Goal: Task Accomplishment & Management: Manage account settings

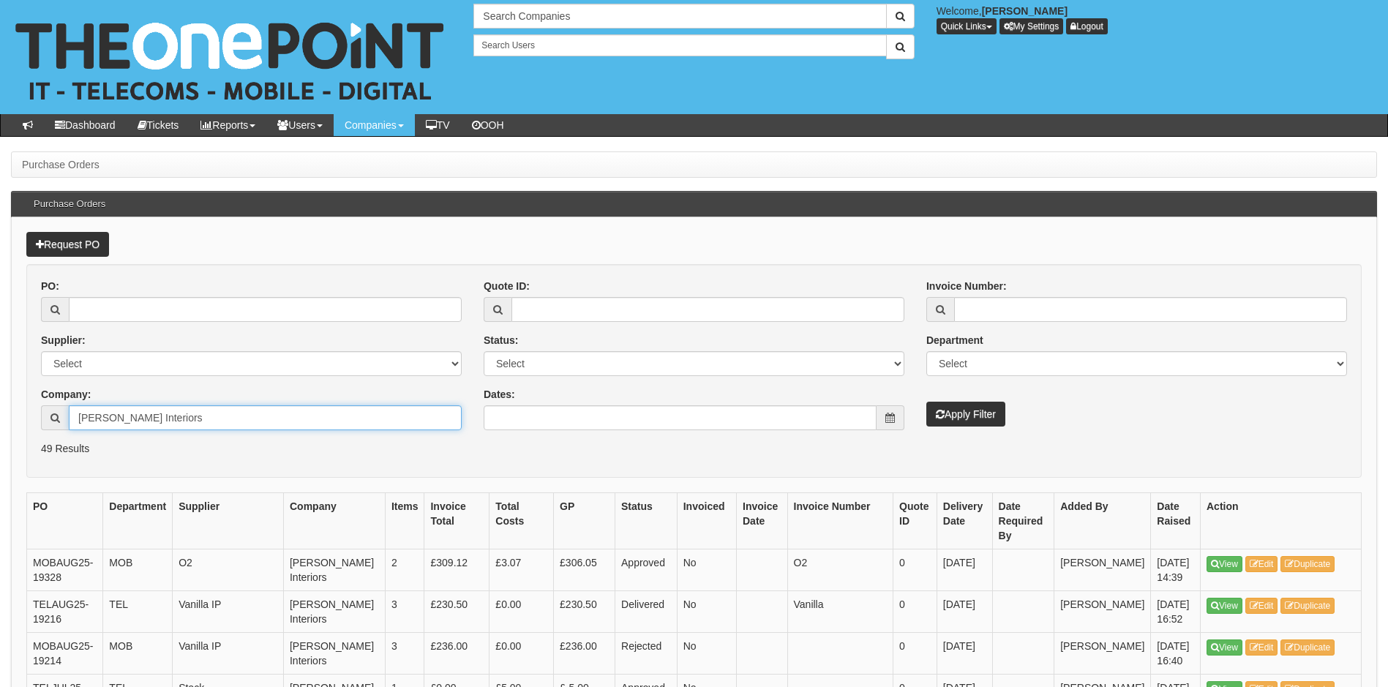
drag, startPoint x: 204, startPoint y: 414, endPoint x: 17, endPoint y: 414, distance: 187.3
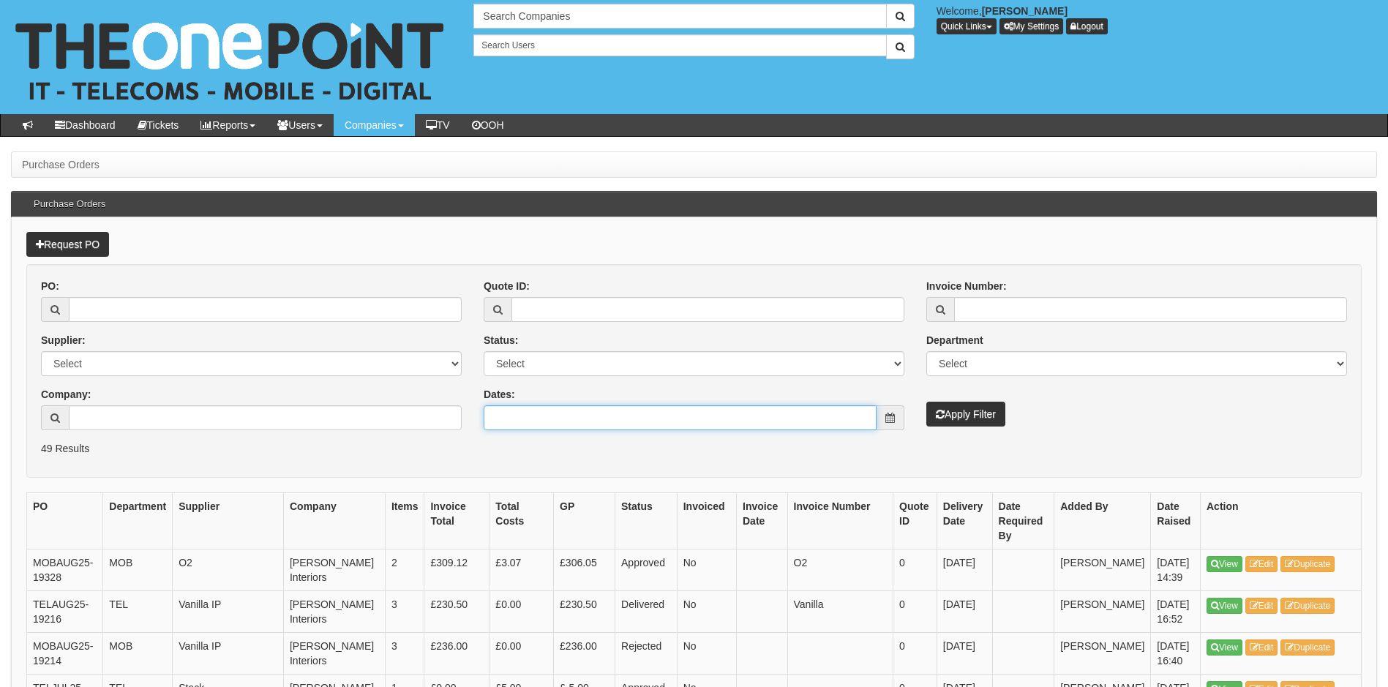
click at [642, 411] on input "Dates:" at bounding box center [680, 417] width 393 height 25
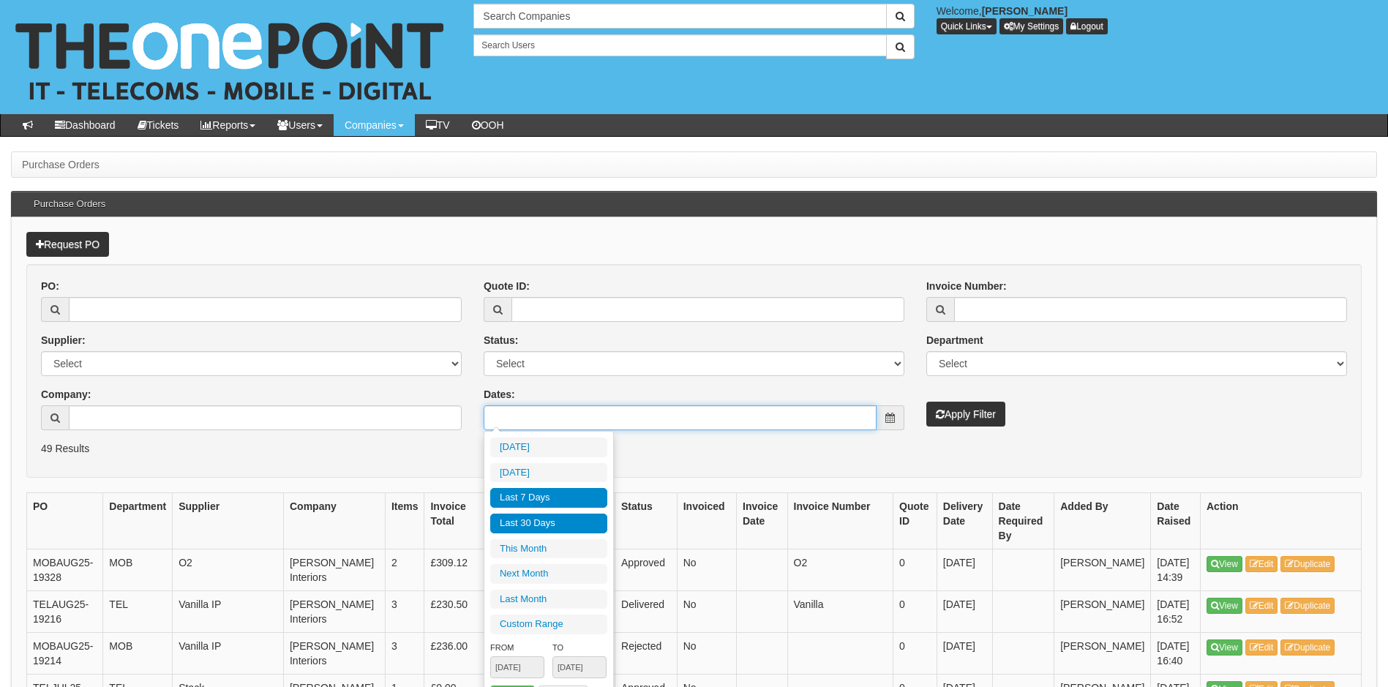
type input "2025-10-14"
type input "[DATE]"
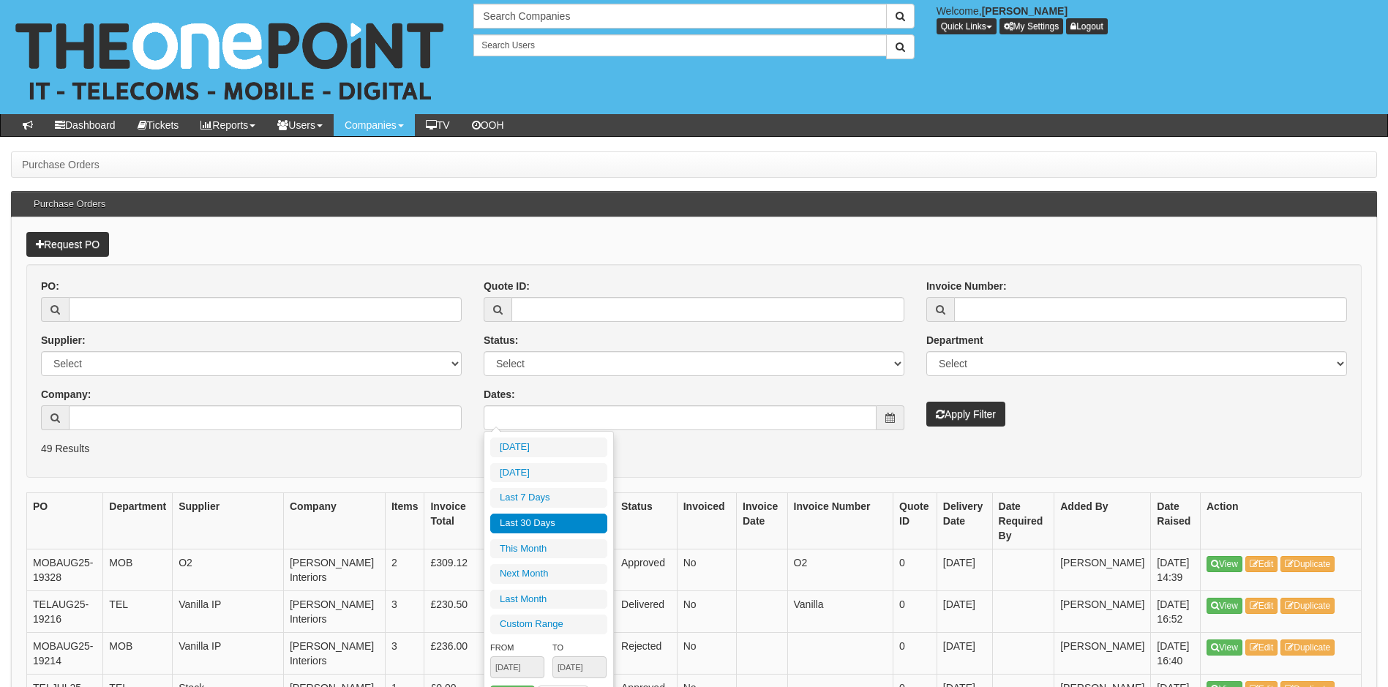
click at [566, 515] on li "Last 30 Days" at bounding box center [548, 524] width 117 height 20
type input "[DATE] - [DATE]"
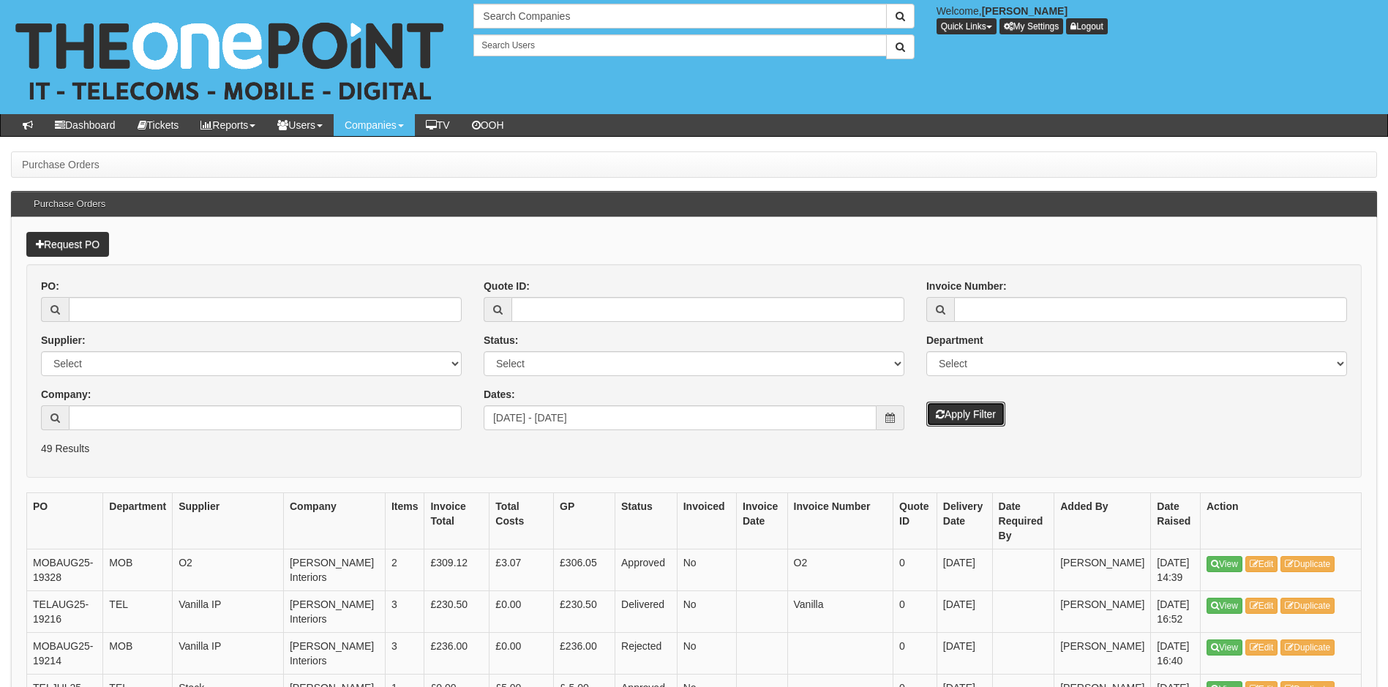
click at [991, 406] on button "Apply Filter" at bounding box center [965, 414] width 79 height 25
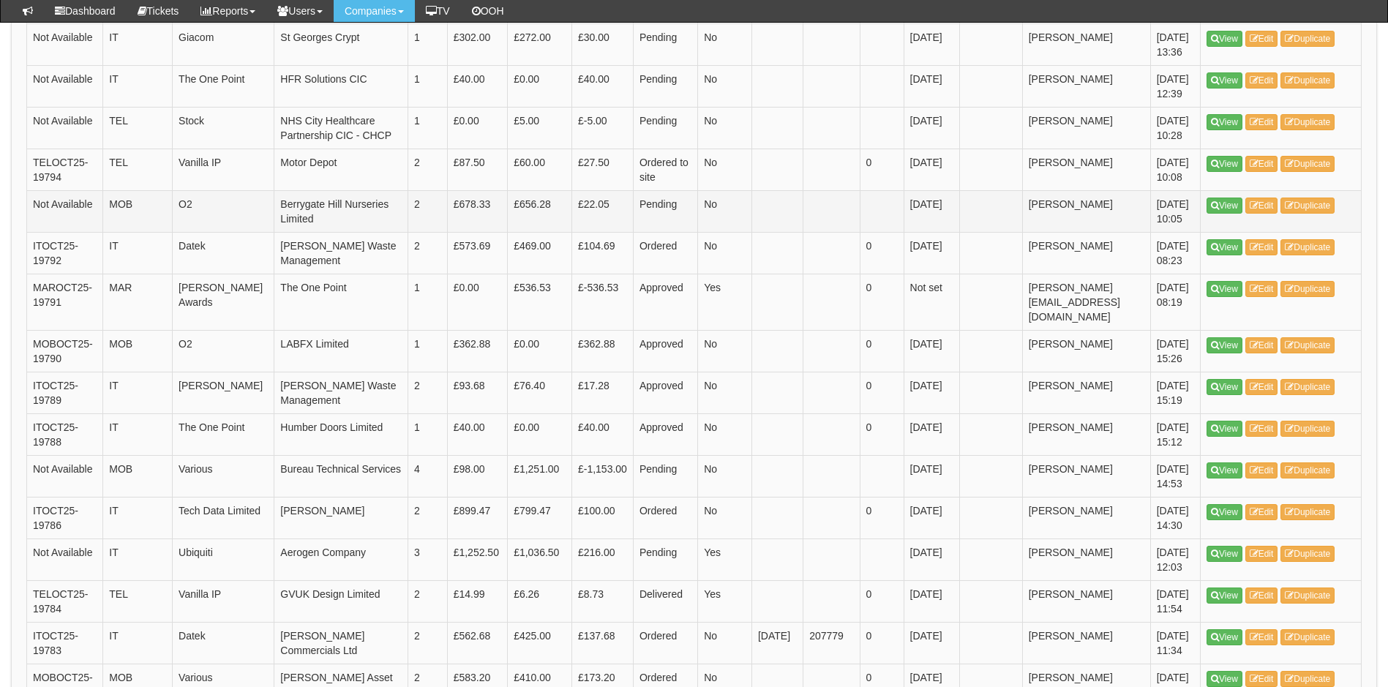
scroll to position [1097, 0]
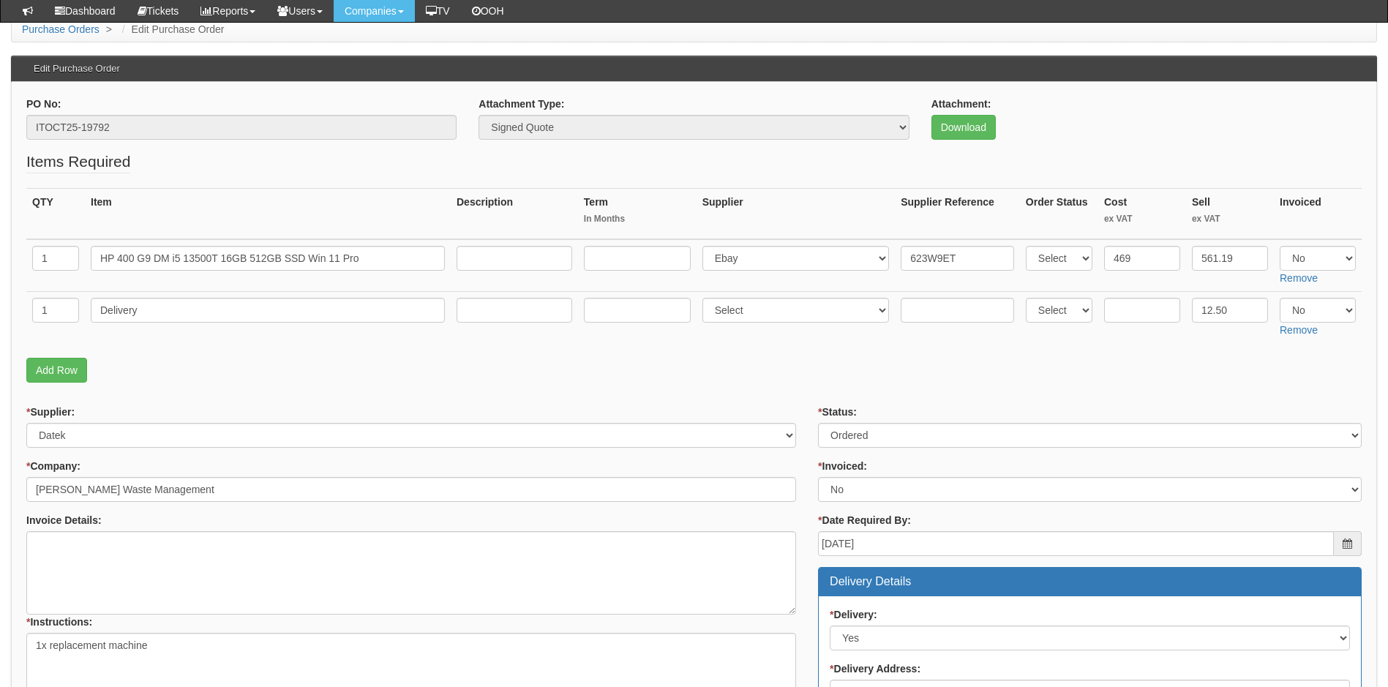
scroll to position [124, 0]
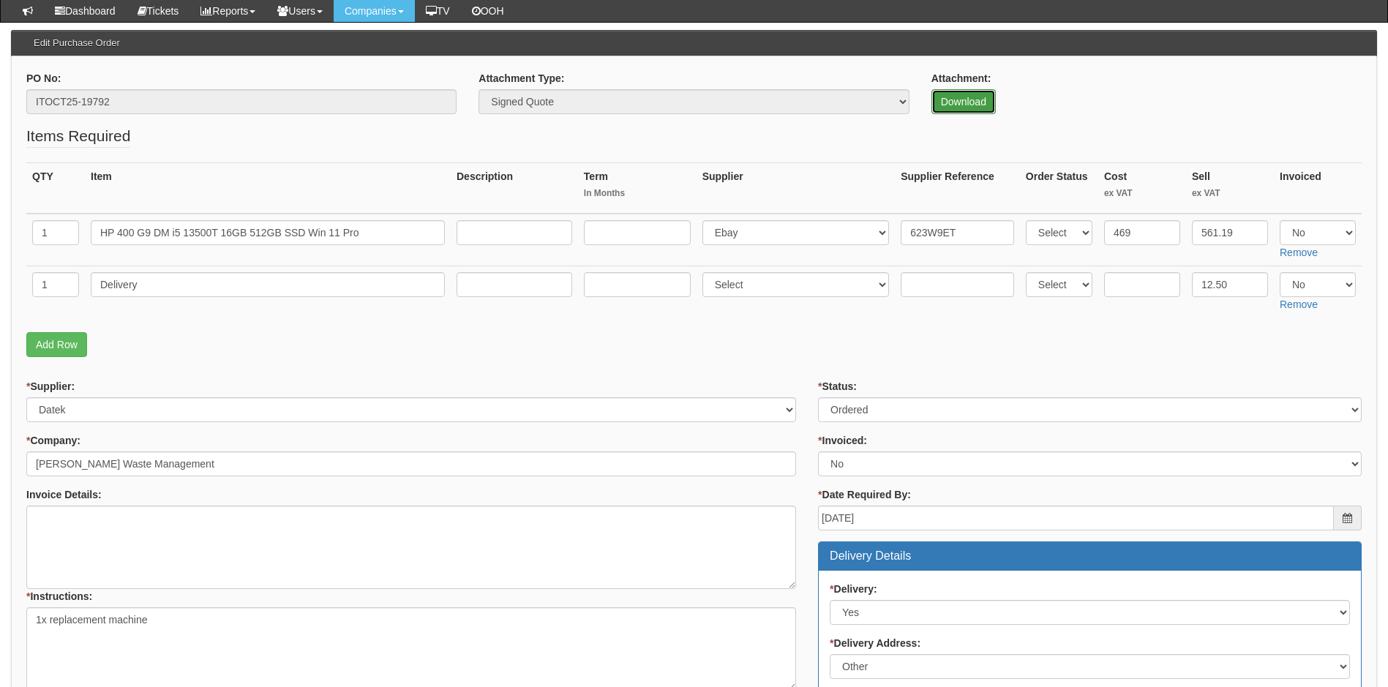
click at [950, 105] on link "Download" at bounding box center [963, 101] width 64 height 25
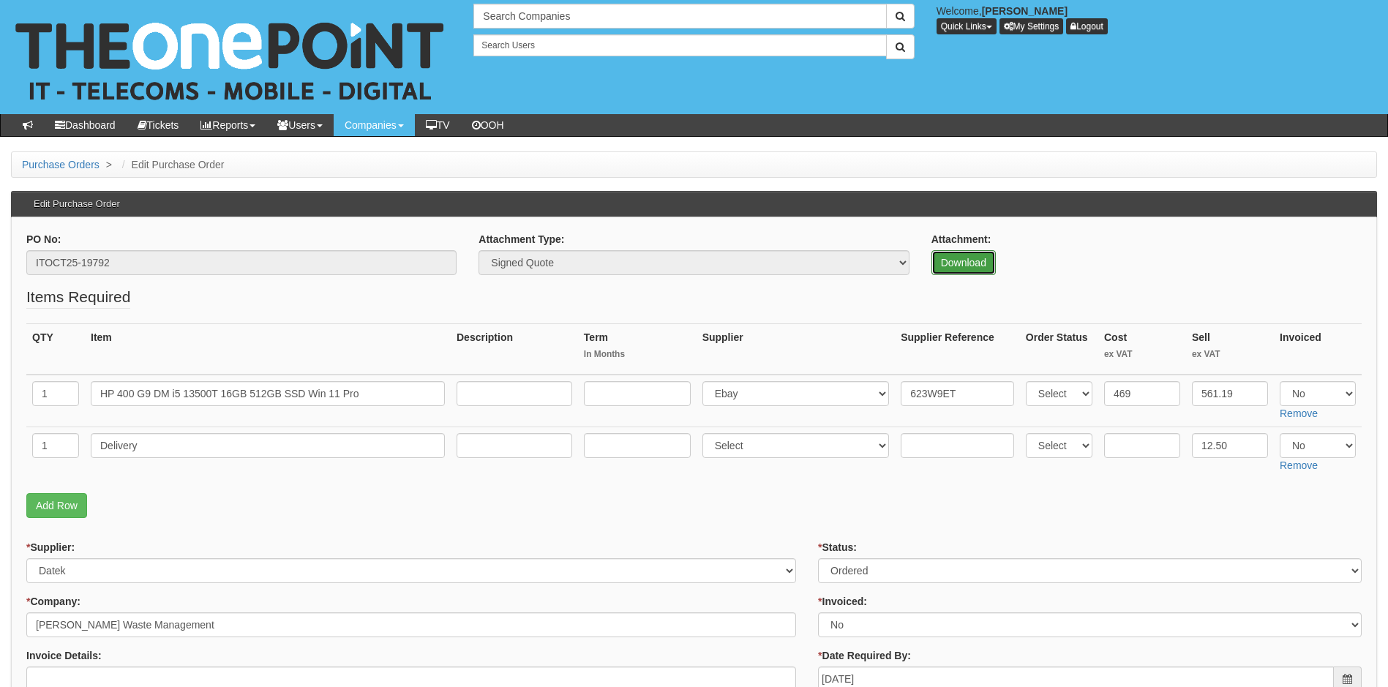
click at [966, 260] on link "Download" at bounding box center [963, 262] width 64 height 25
click at [963, 262] on link "Download" at bounding box center [963, 262] width 64 height 25
drag, startPoint x: 385, startPoint y: 386, endPoint x: 84, endPoint y: 399, distance: 301.0
click at [84, 399] on tr "1 HP 400 G9 DM i5 13500T 16GB 512GB SSD Win 11 Pro Select 123 REG.co.uk 1Passwo…" at bounding box center [693, 401] width 1335 height 53
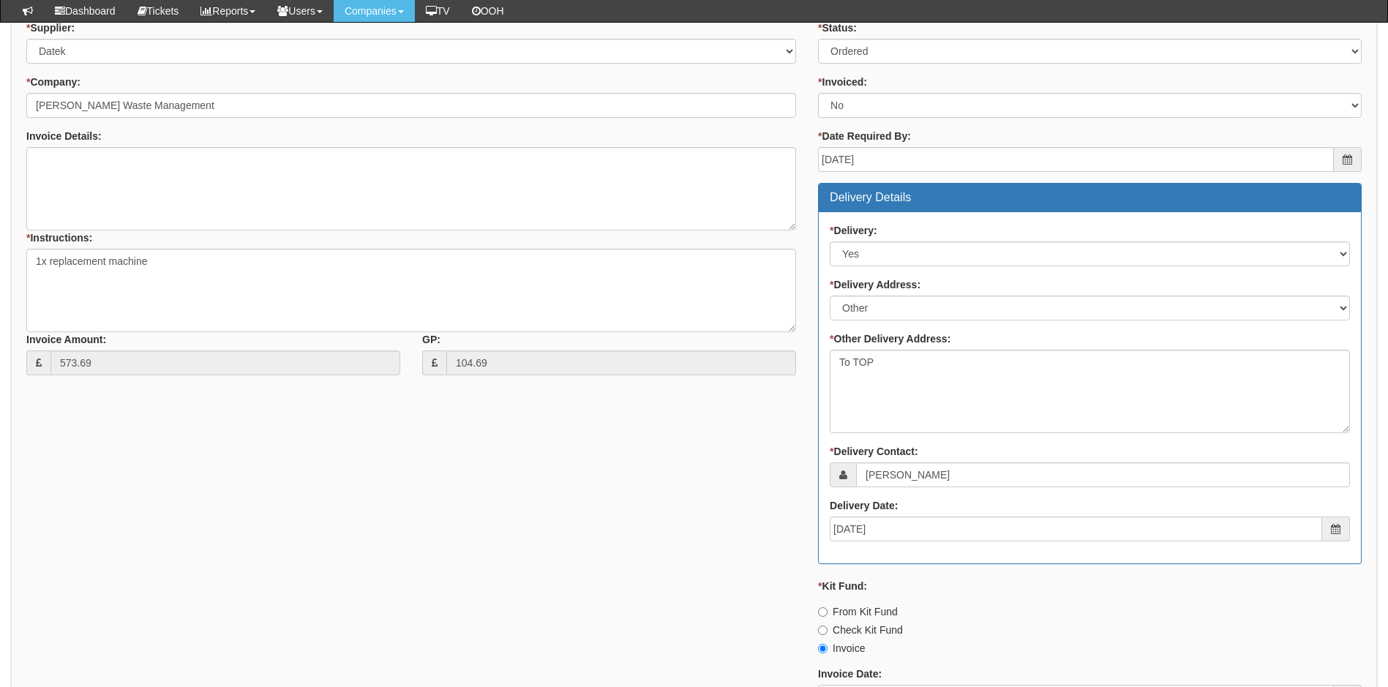
scroll to position [658, 0]
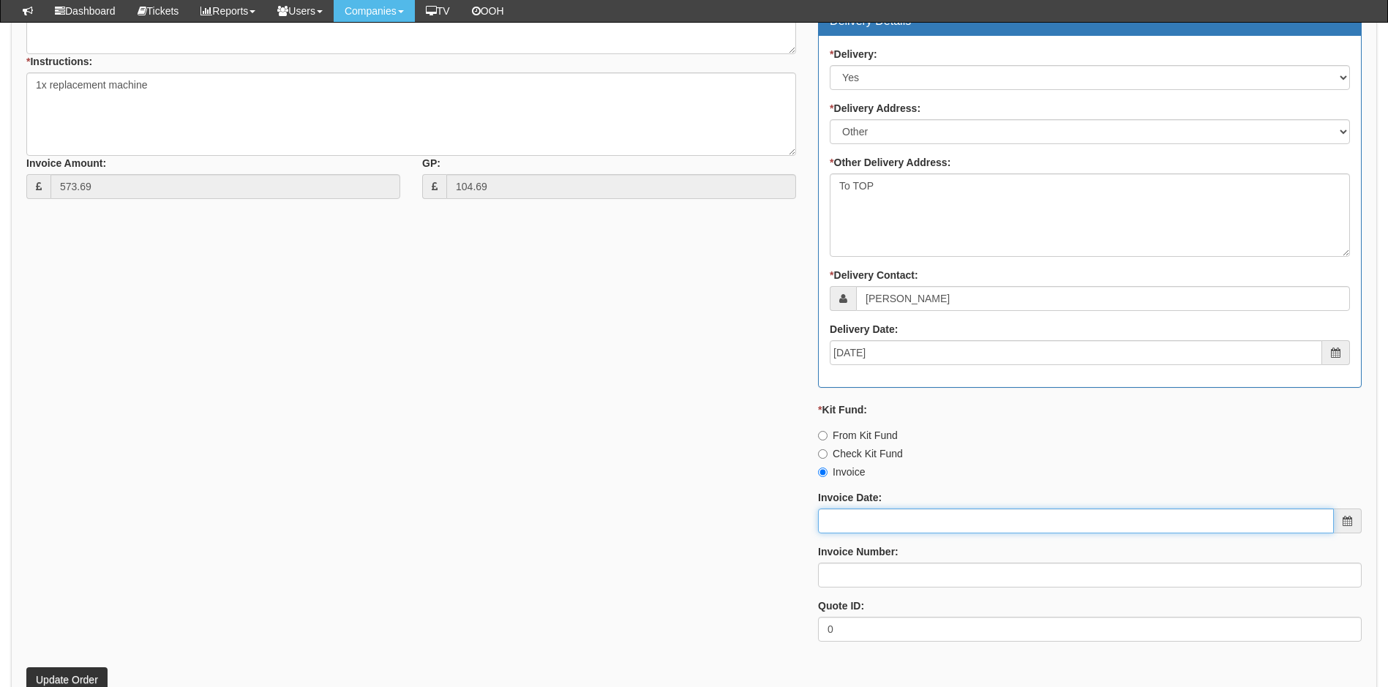
click at [869, 515] on input "Invoice Date:" at bounding box center [1076, 520] width 516 height 25
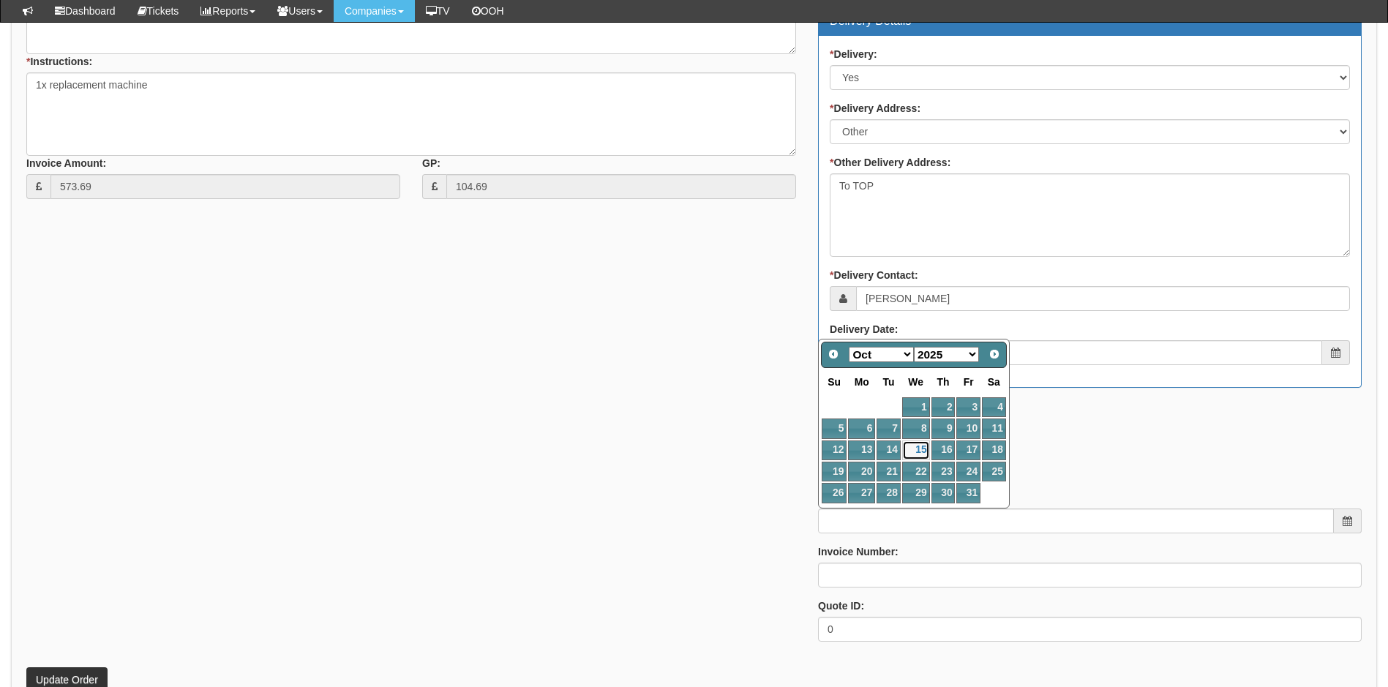
click at [925, 443] on link "15" at bounding box center [916, 450] width 28 height 20
type input "[DATE]"
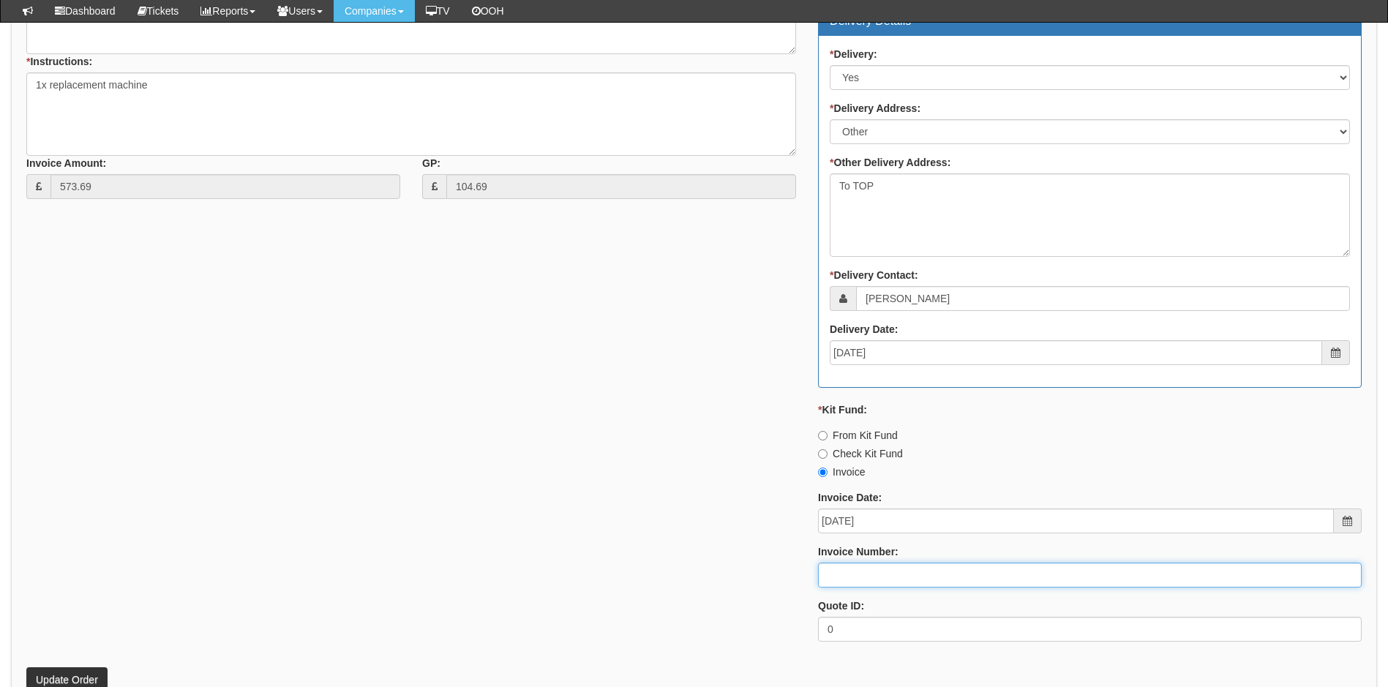
click at [889, 574] on input "Invoice Number:" at bounding box center [1090, 575] width 544 height 25
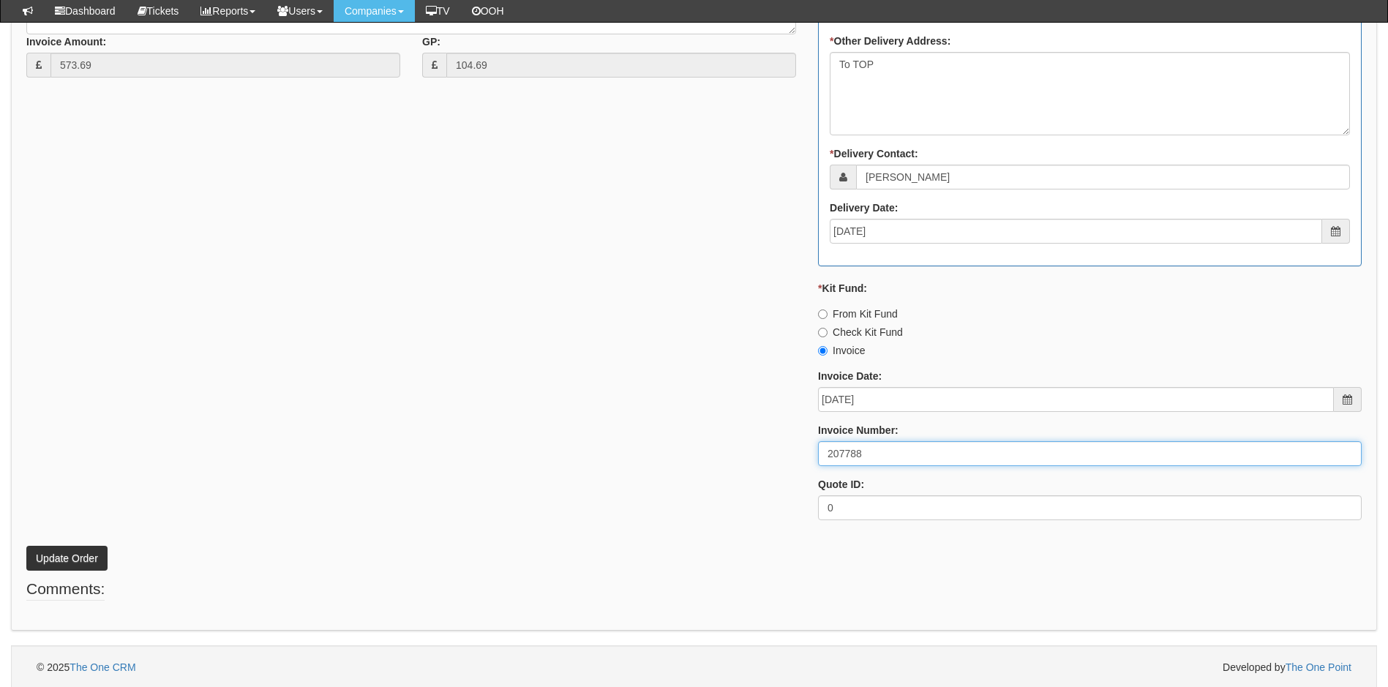
scroll to position [782, 0]
type input "207788"
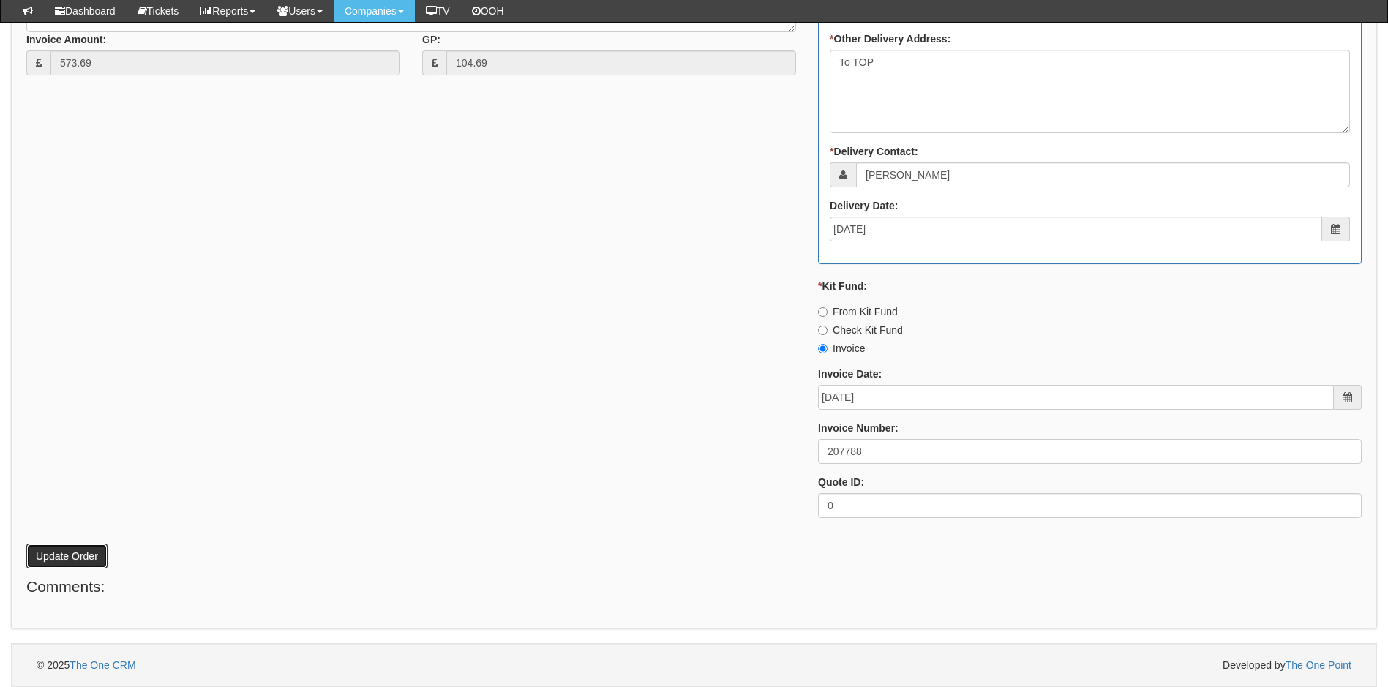
click at [75, 549] on button "Update Order" at bounding box center [66, 556] width 81 height 25
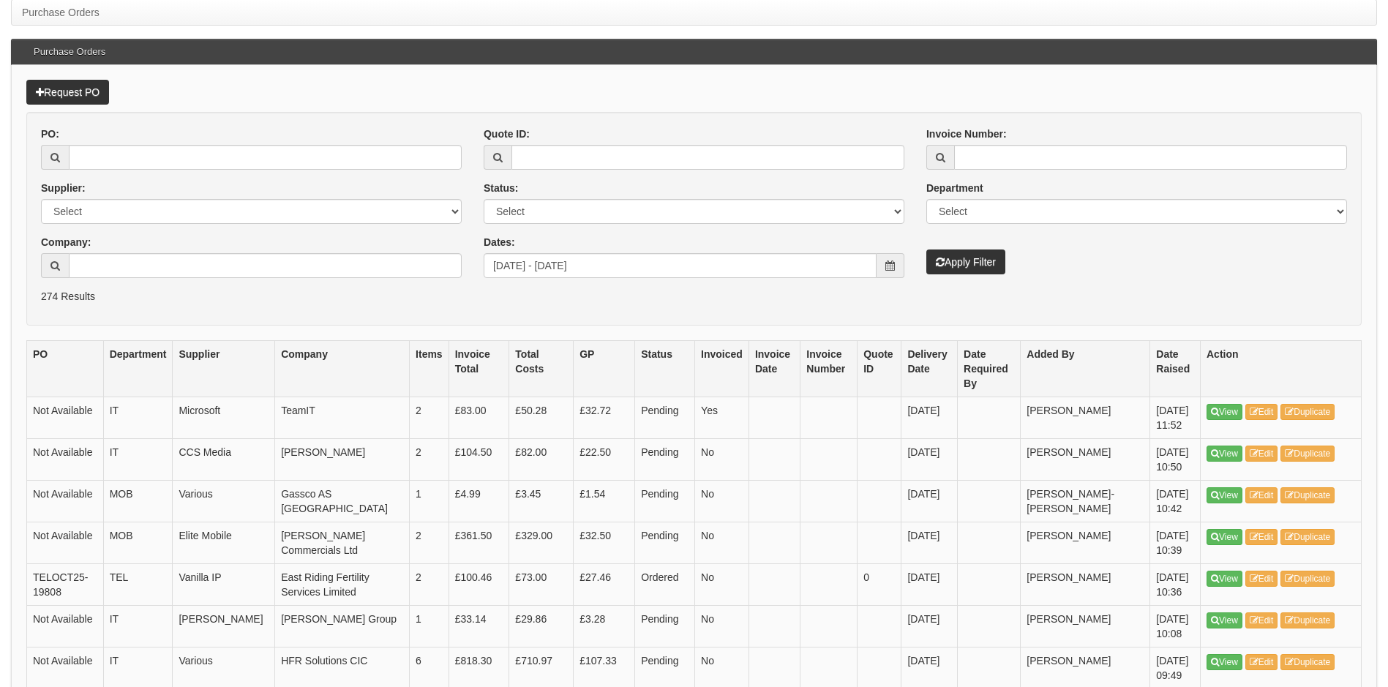
scroll to position [293, 0]
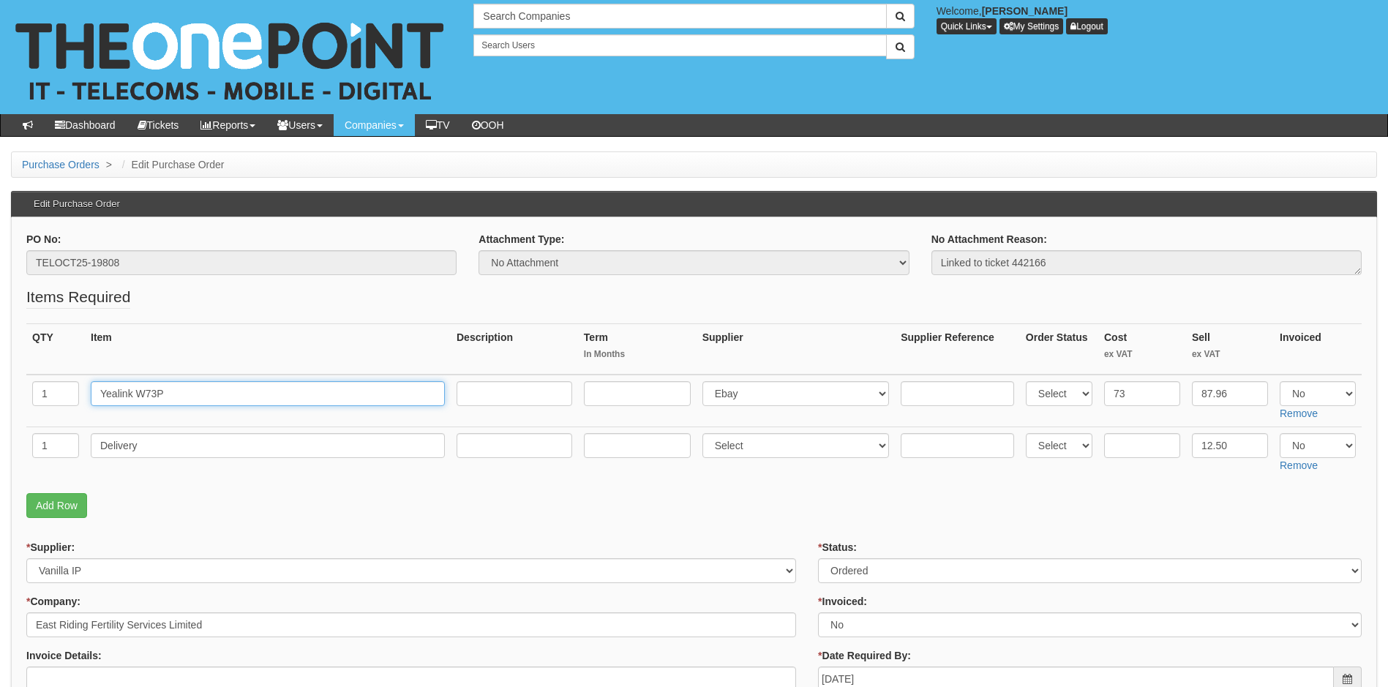
drag, startPoint x: 185, startPoint y: 398, endPoint x: 89, endPoint y: 405, distance: 96.9
click at [89, 405] on td "Yealink W73P" at bounding box center [268, 401] width 366 height 53
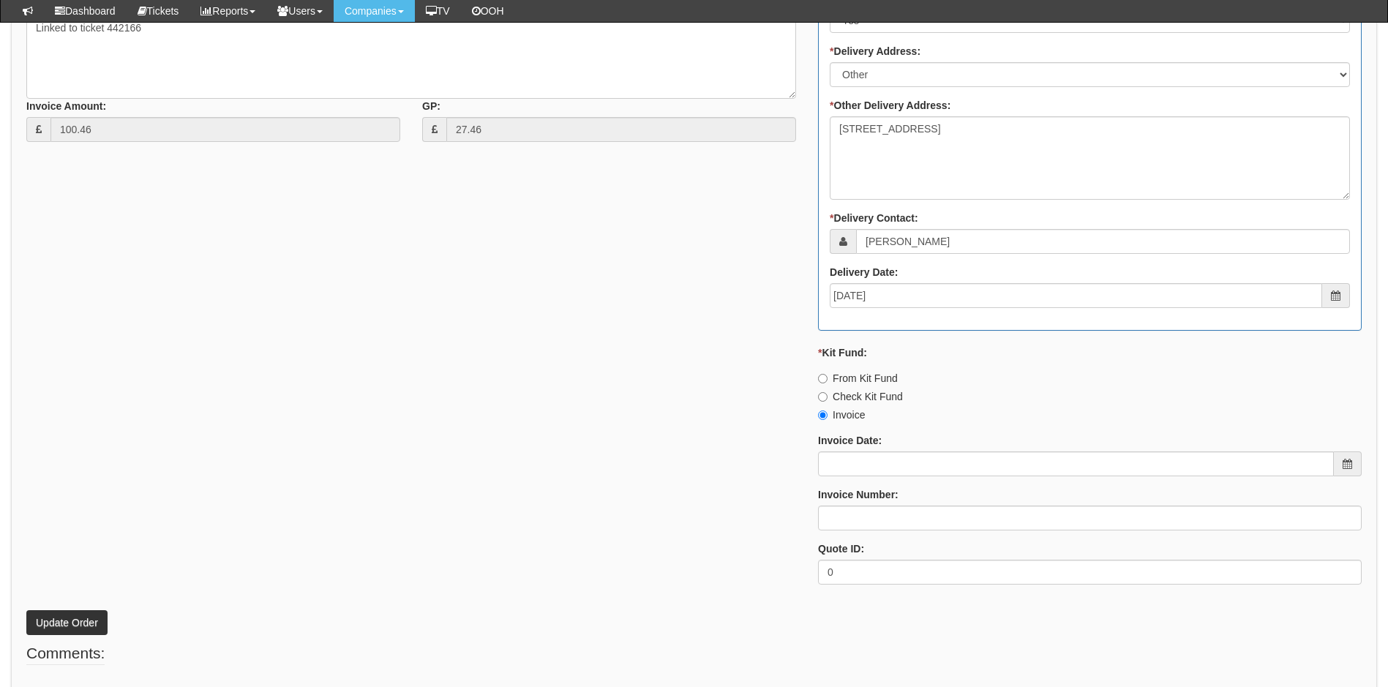
scroll to position [732, 0]
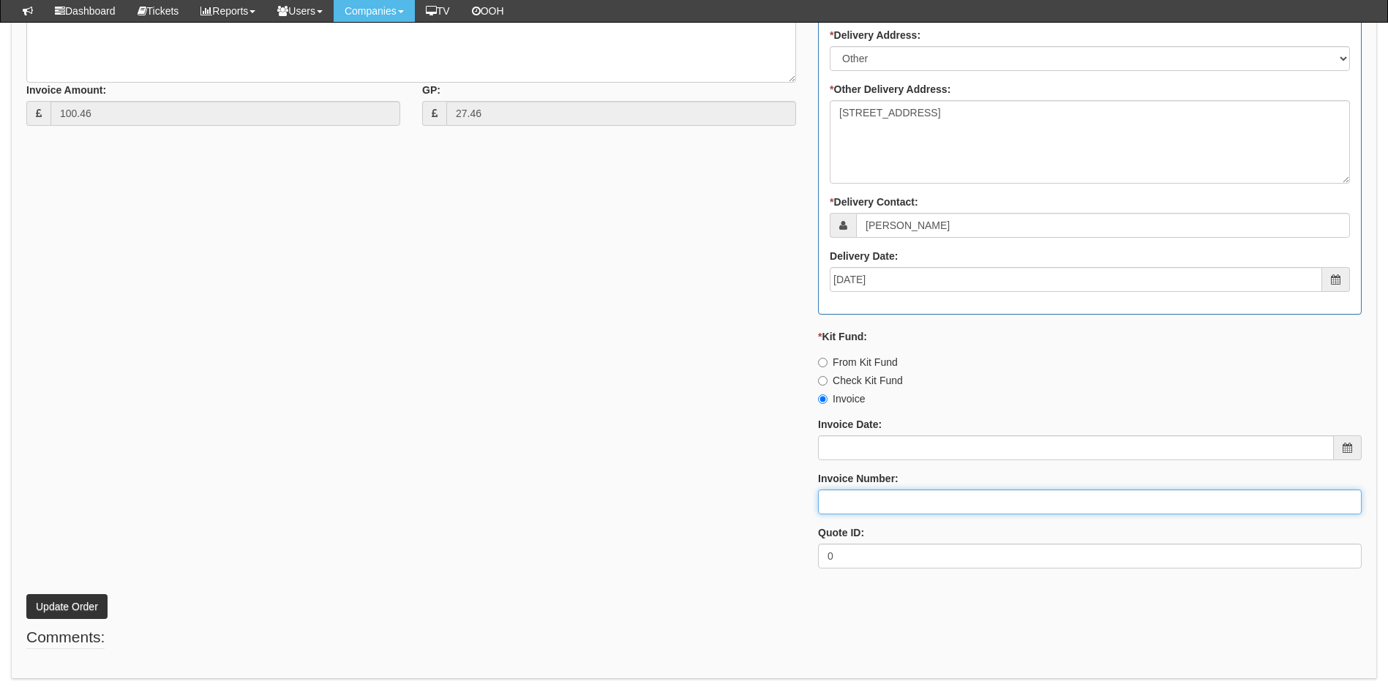
click at [997, 498] on input "Invoice Number:" at bounding box center [1090, 501] width 544 height 25
type input "207789"
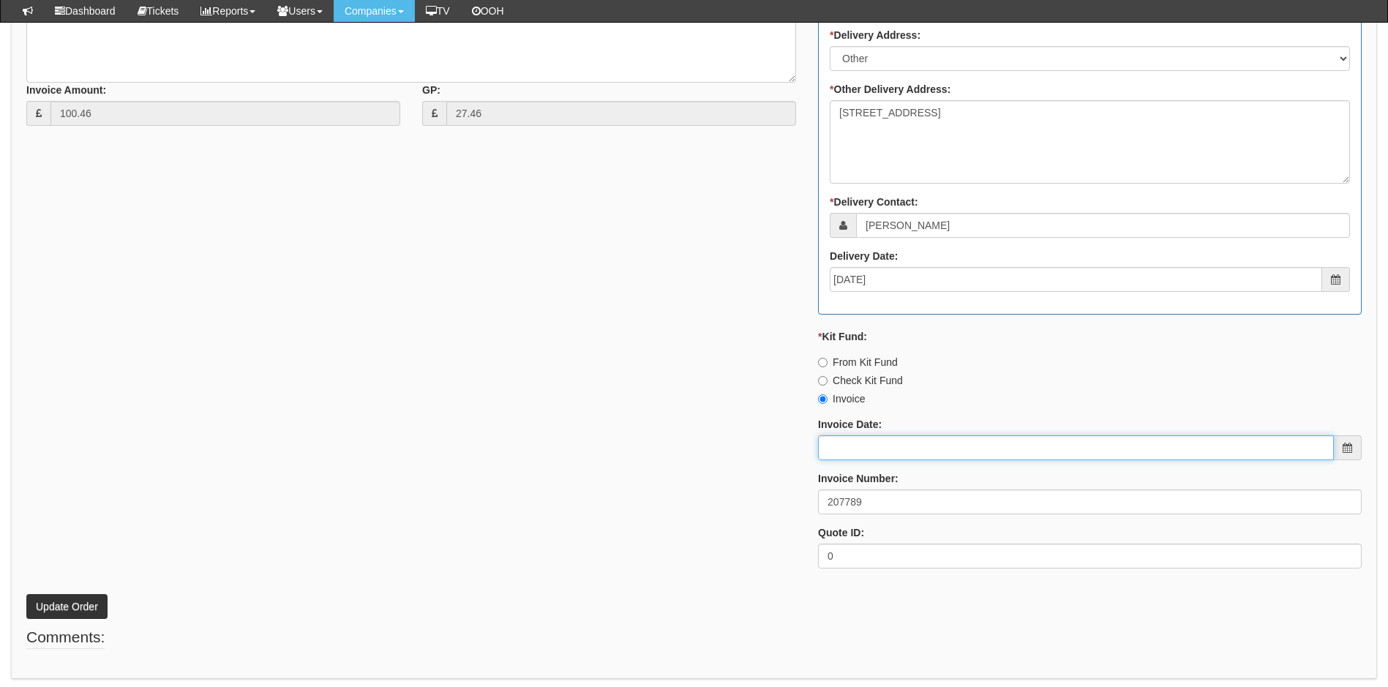
click at [983, 451] on input "Invoice Date:" at bounding box center [1076, 447] width 516 height 25
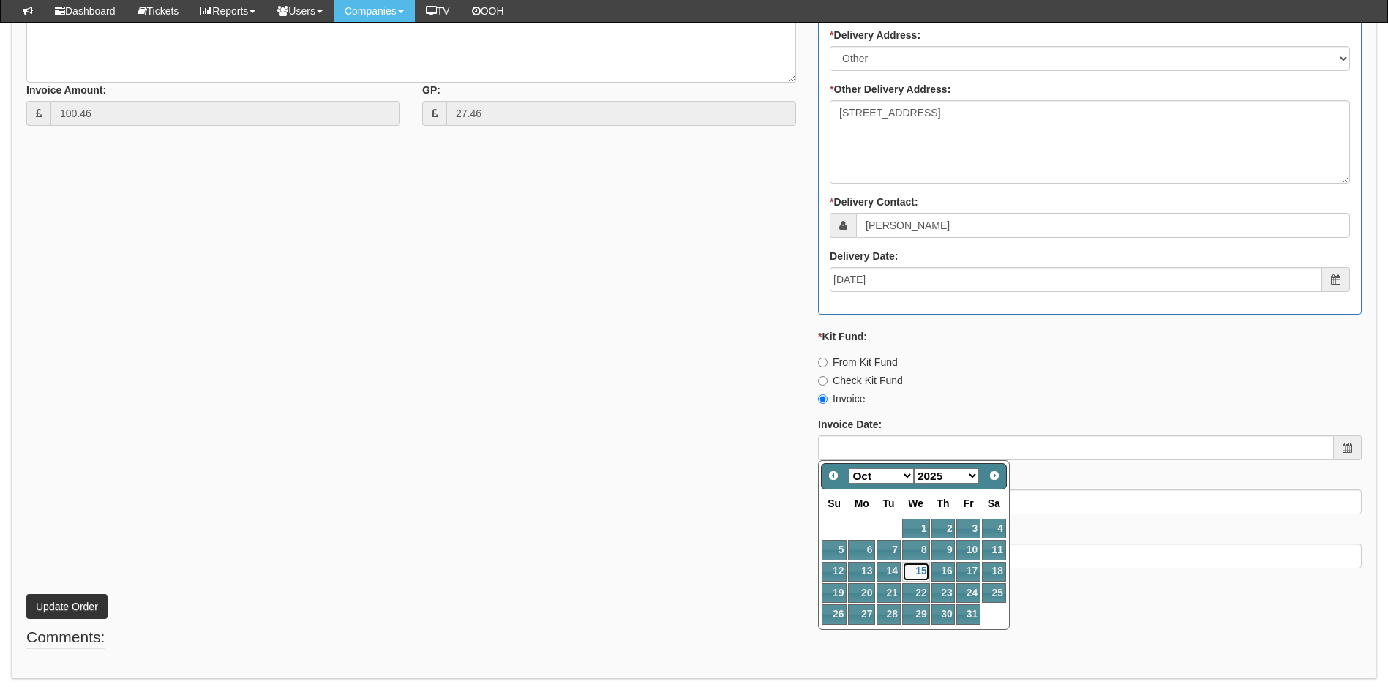
click at [917, 567] on link "15" at bounding box center [916, 572] width 28 height 20
type input "[DATE]"
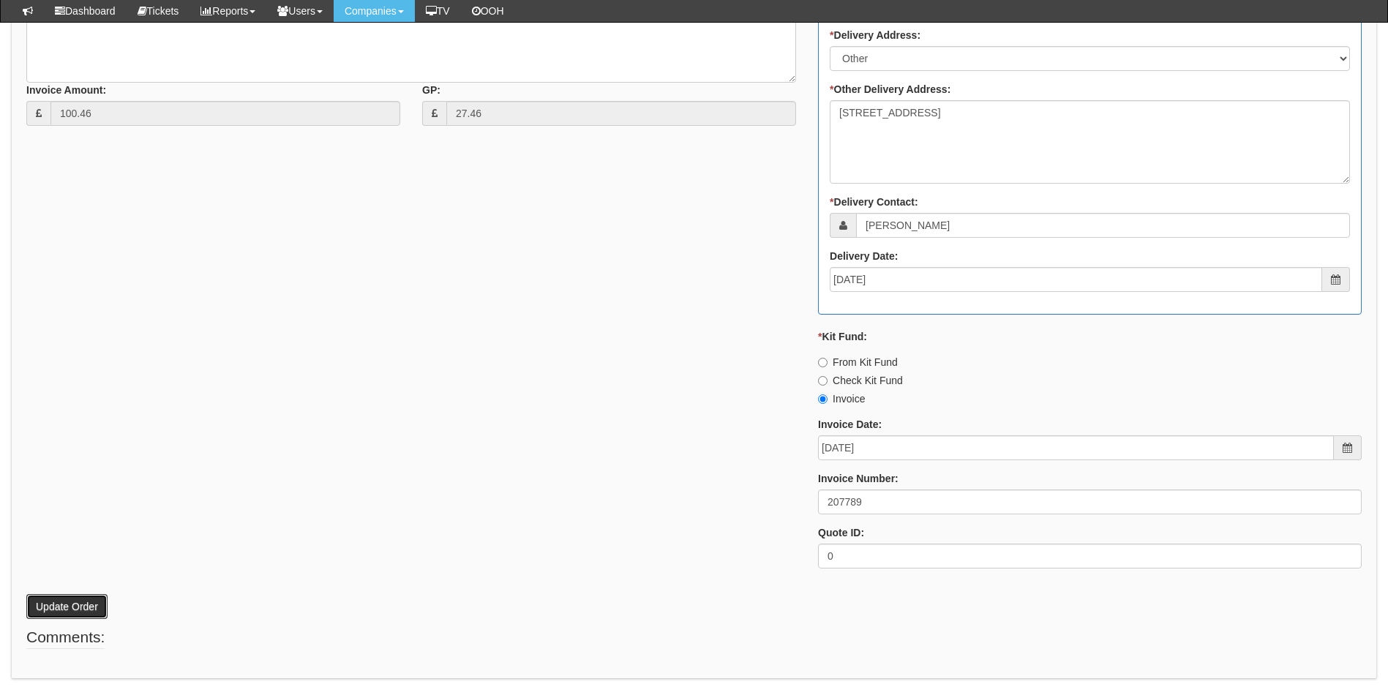
click at [53, 598] on button "Update Order" at bounding box center [66, 606] width 81 height 25
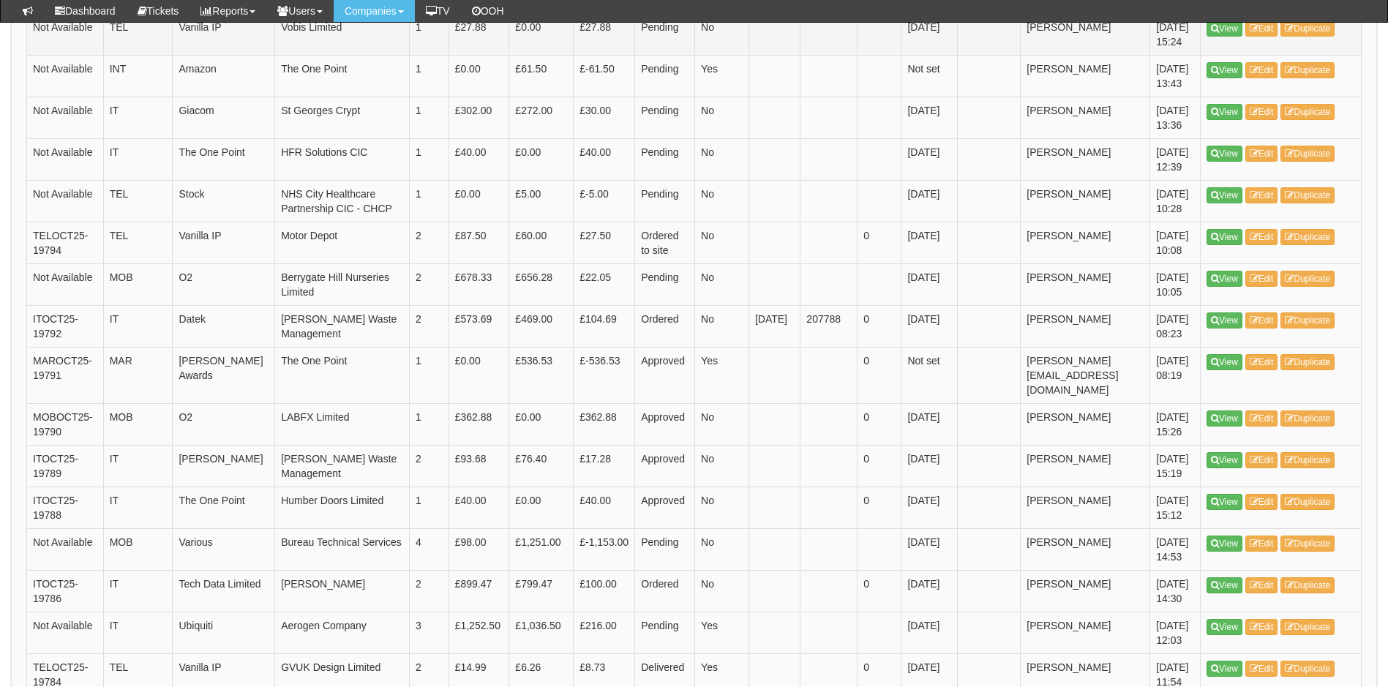
scroll to position [1062, 0]
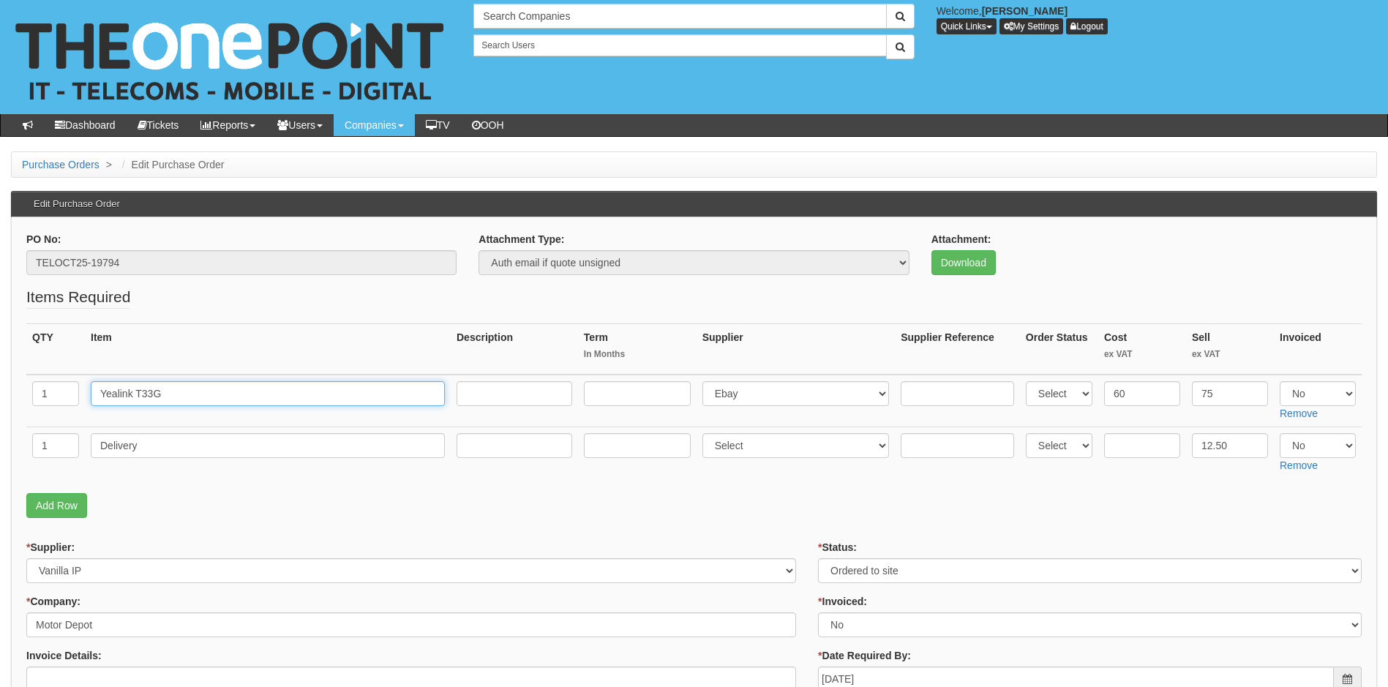
drag, startPoint x: 163, startPoint y: 390, endPoint x: 72, endPoint y: 382, distance: 91.1
click at [72, 382] on tr "1 Yealink T33G Select 123 [DOMAIN_NAME] 1Password 3 4Gon [PERSON_NAME] Electric…" at bounding box center [693, 401] width 1335 height 53
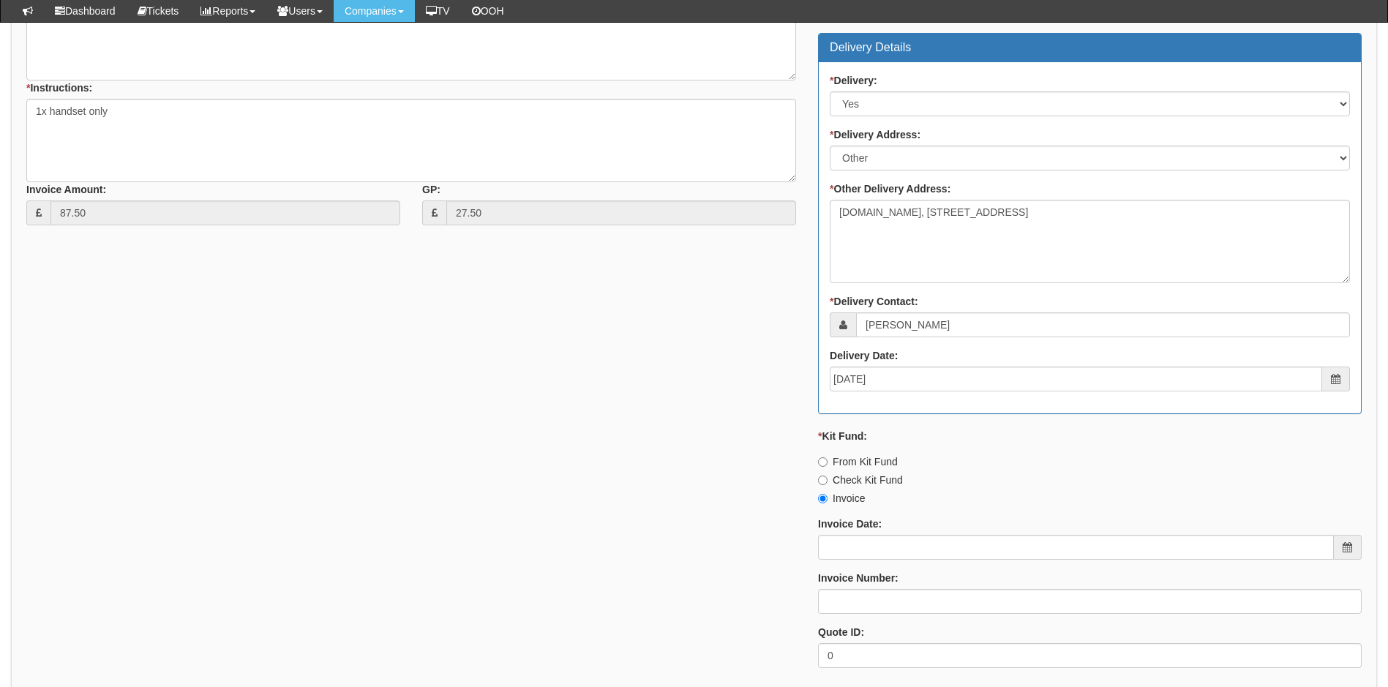
scroll to position [658, 0]
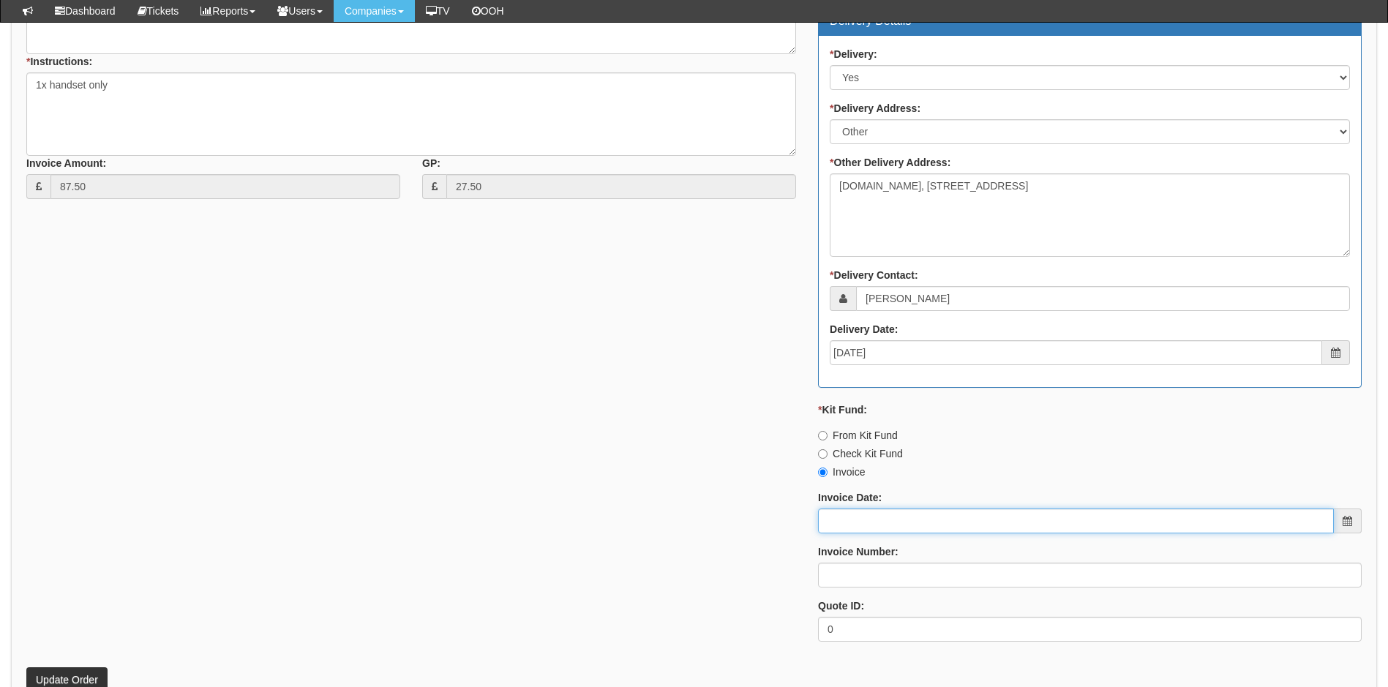
click at [879, 512] on input "Invoice Date:" at bounding box center [1076, 520] width 516 height 25
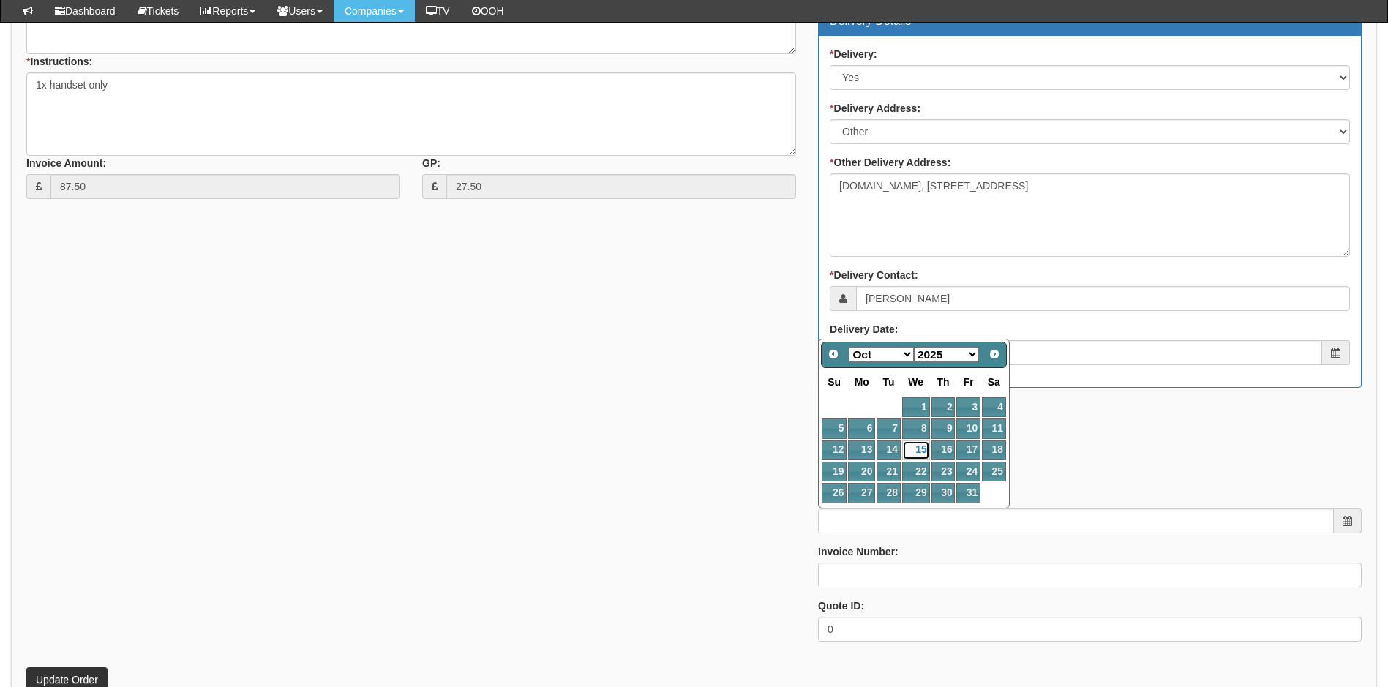
click at [923, 443] on link "15" at bounding box center [916, 450] width 28 height 20
type input "[DATE]"
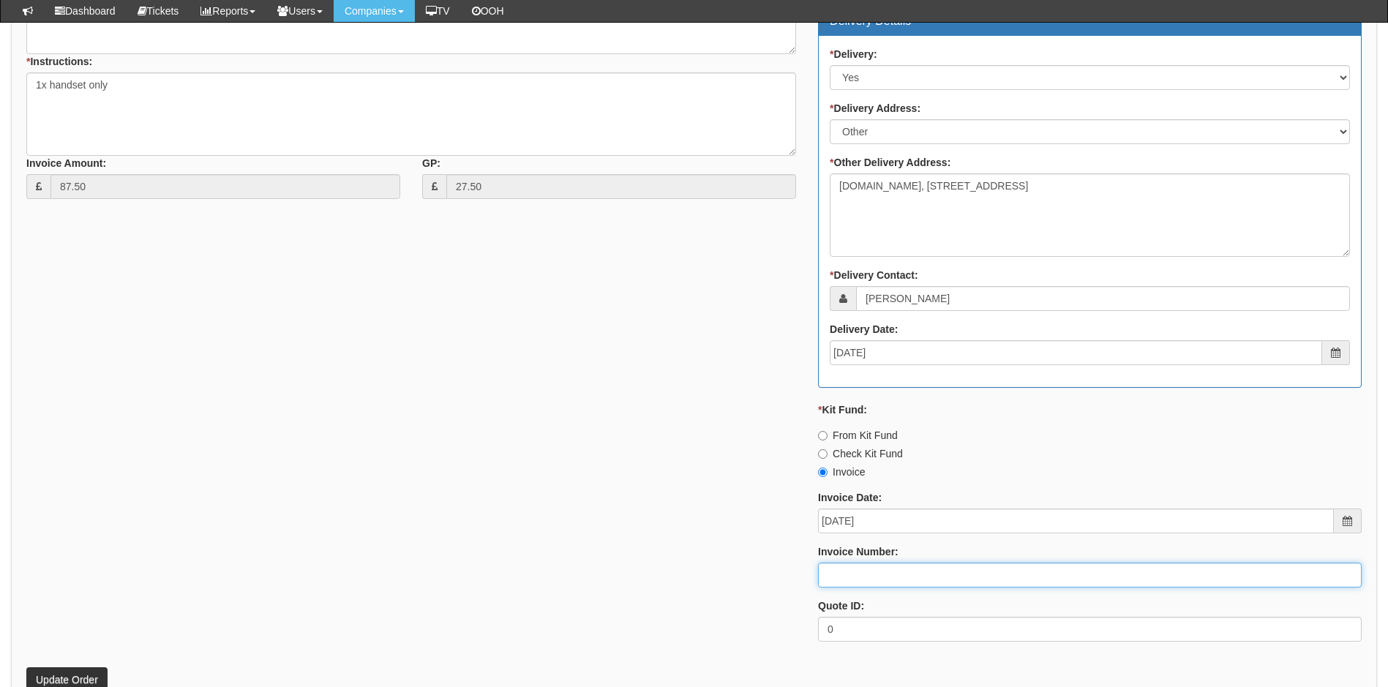
click at [868, 573] on input "Invoice Number:" at bounding box center [1090, 575] width 544 height 25
type input "207790"
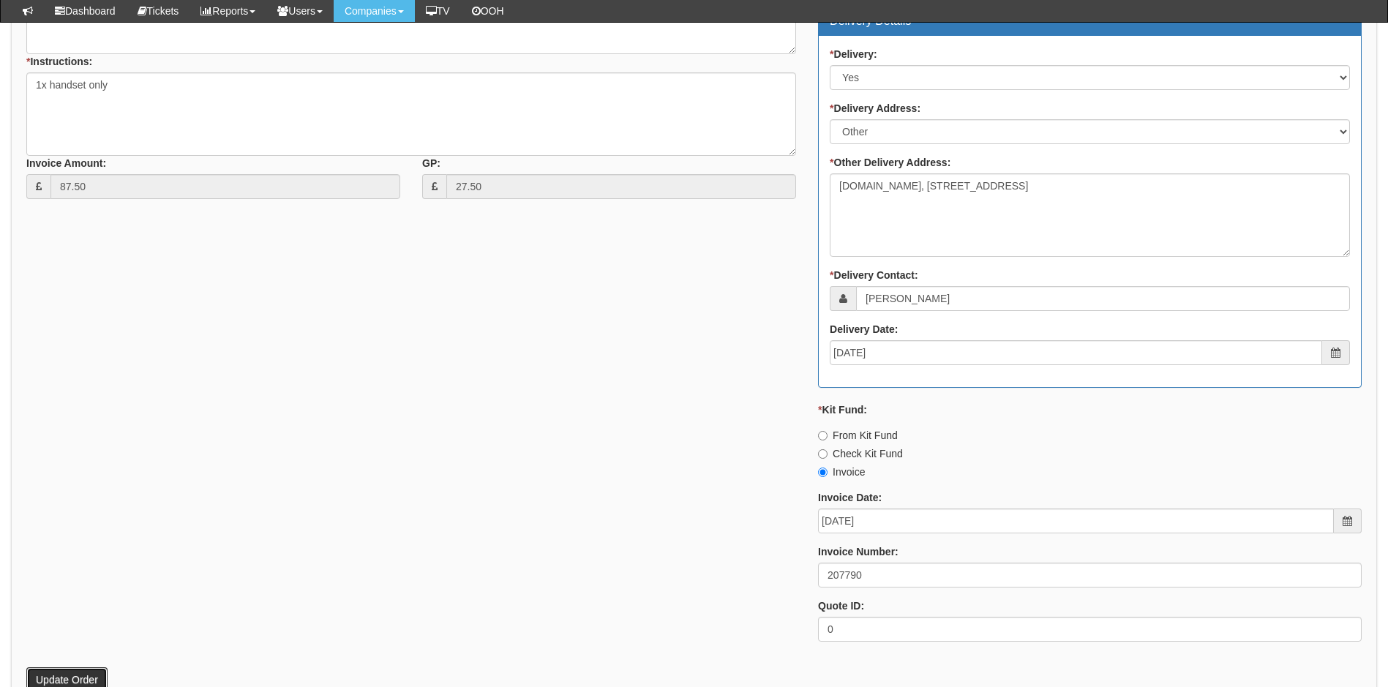
click at [79, 675] on button "Update Order" at bounding box center [66, 679] width 81 height 25
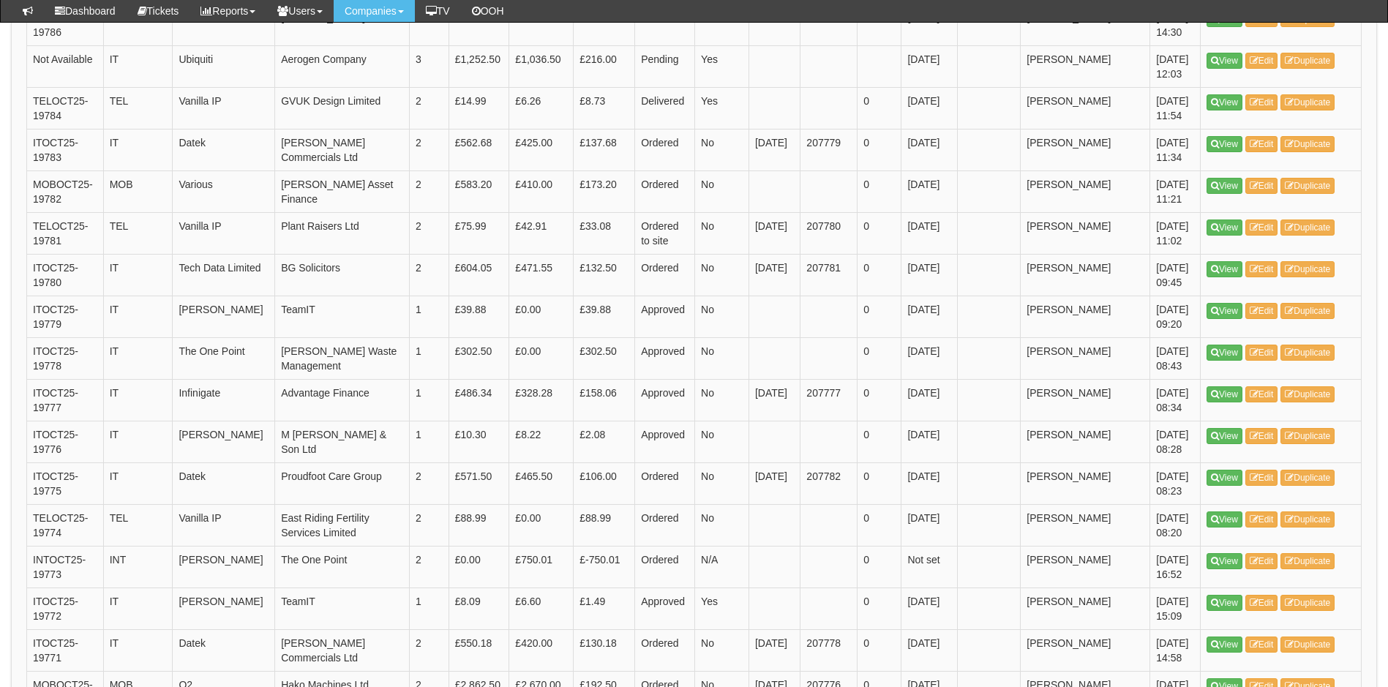
scroll to position [1611, 0]
